Goal: Information Seeking & Learning: Learn about a topic

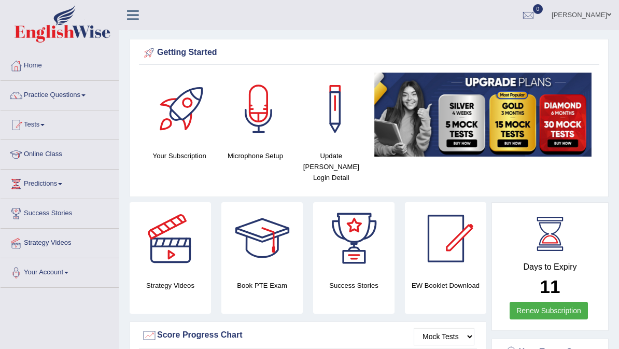
click at [48, 155] on link "Online Class" at bounding box center [60, 153] width 118 height 26
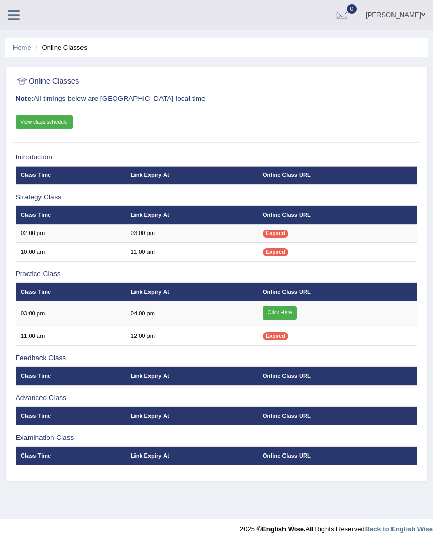
click at [284, 320] on link "Click Here" at bounding box center [279, 312] width 34 height 13
click at [107, 21] on div "[PERSON_NAME] Toggle navigation Username: Kishonga Access Type: Online Subscrip…" at bounding box center [216, 15] width 433 height 30
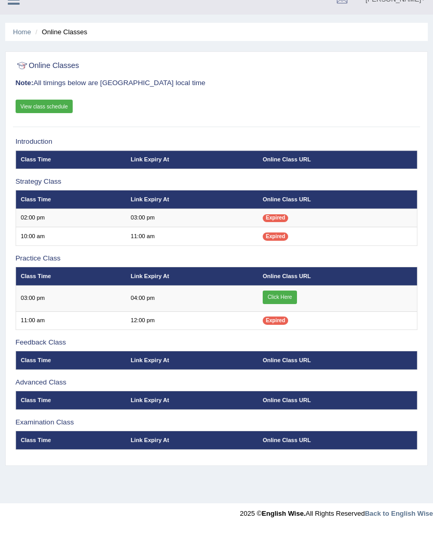
scroll to position [9, 0]
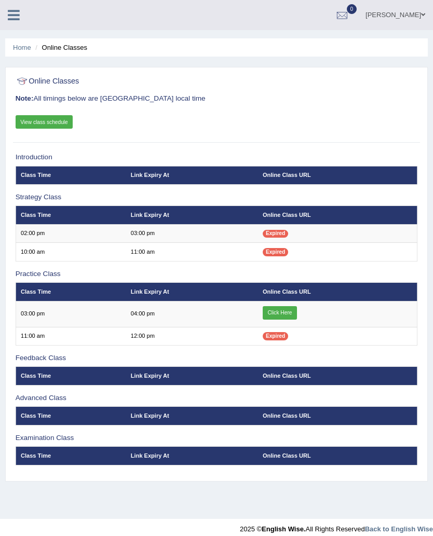
scroll to position [9, 0]
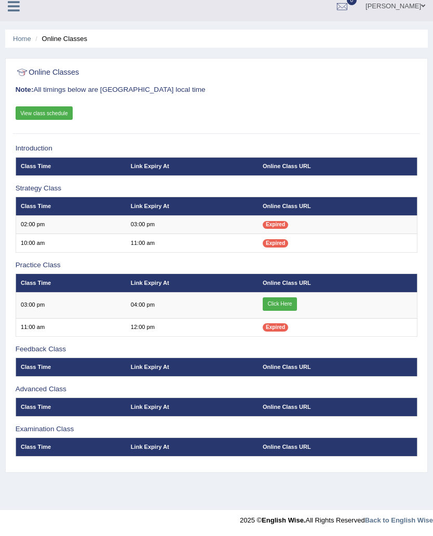
click at [294, 311] on link "Click Here" at bounding box center [279, 303] width 34 height 13
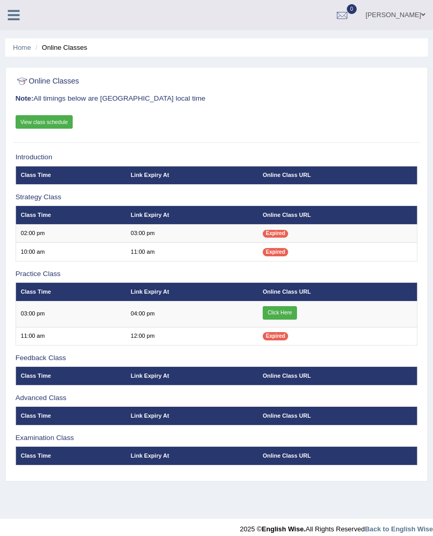
scroll to position [9, 0]
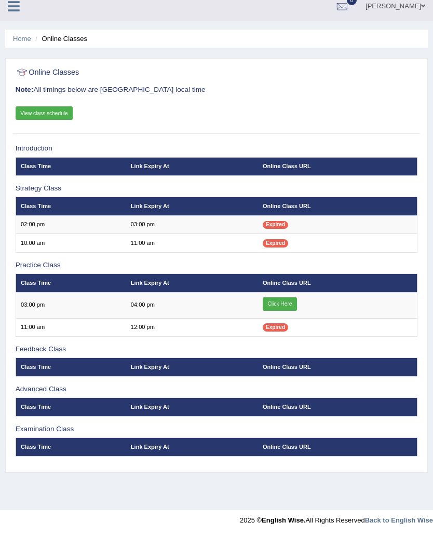
click at [289, 310] on link "Click Here" at bounding box center [279, 303] width 34 height 13
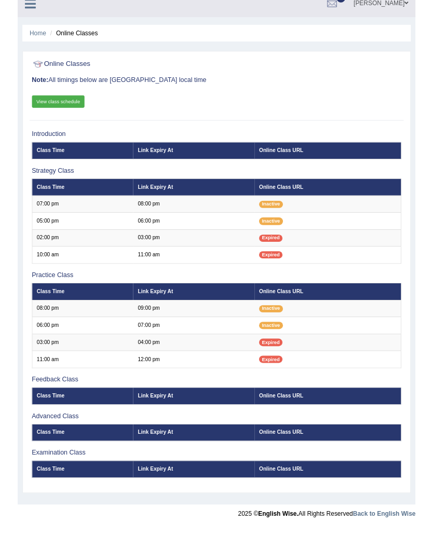
scroll to position [45, 0]
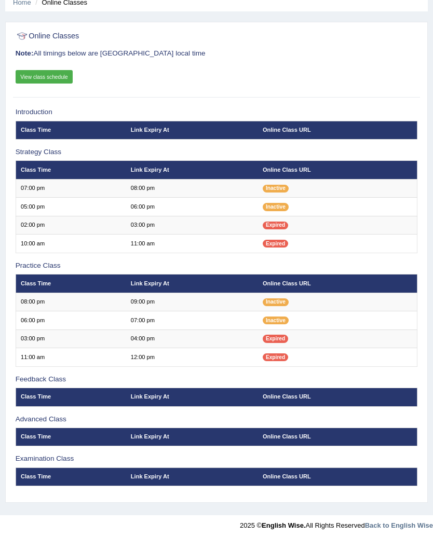
click at [41, 71] on link "View class schedule" at bounding box center [45, 76] width 58 height 13
